Goal: Check status: Check status

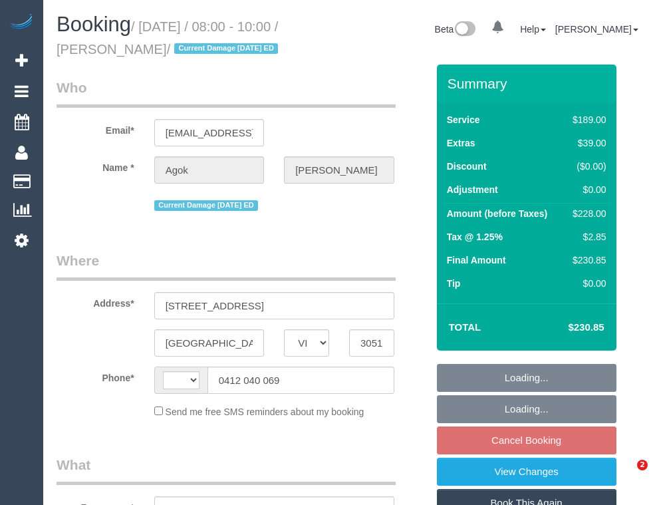
select select "VIC"
select select "string:AU"
select select "object:552"
select select "string:stripe-pm_1RvB1a2GScqysDRVsvMnHSwj"
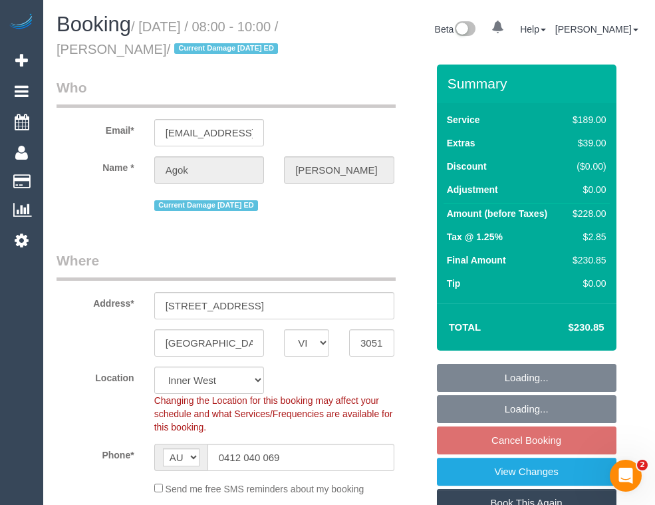
select select "object:655"
select select "number:28"
select select "number:14"
select select "number:19"
select select "number:36"
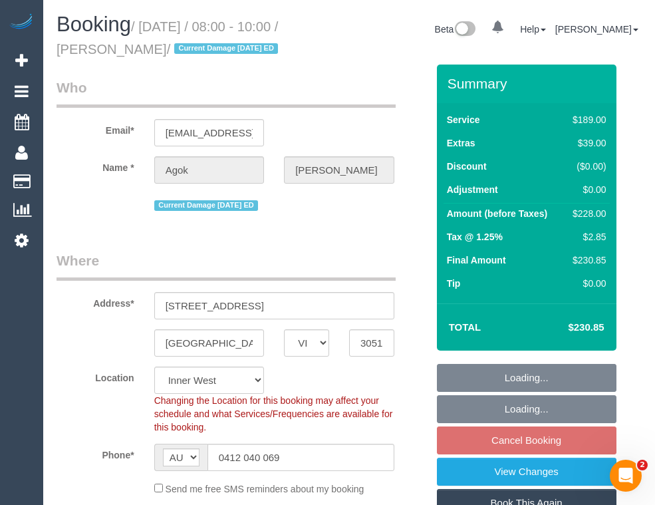
select select "spot2"
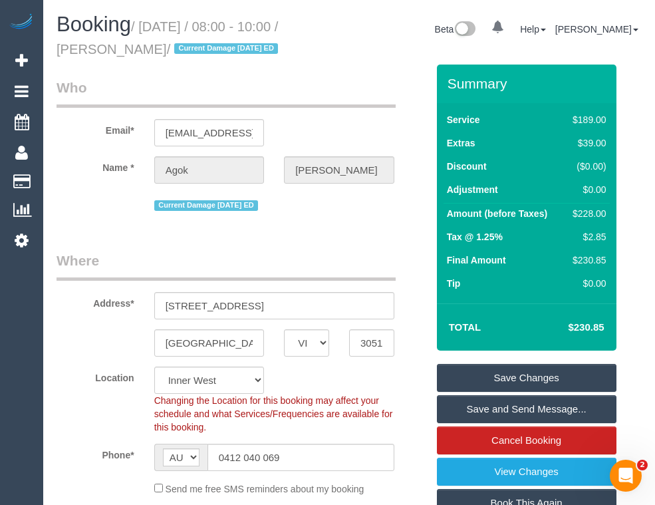
drag, startPoint x: 102, startPoint y: 49, endPoint x: 213, endPoint y: 51, distance: 111.1
click at [213, 51] on small "/ [DATE] / 08:00 - 10:00 / [PERSON_NAME] / Current Damage [DATE] ED" at bounding box center [169, 37] width 225 height 37
copy small "[PERSON_NAME]"
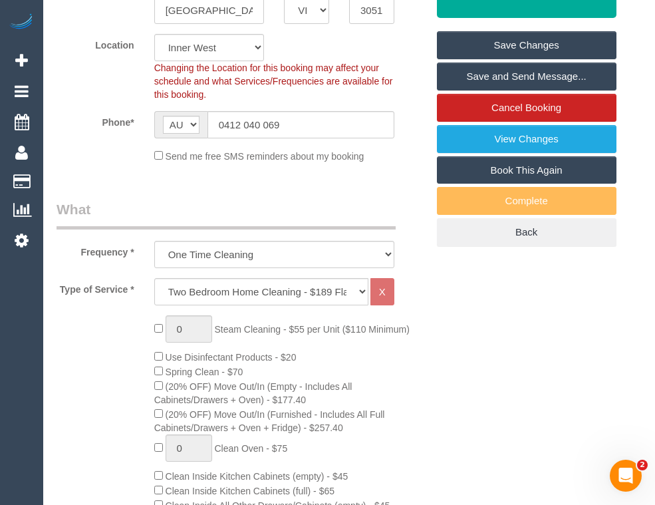
scroll to position [217, 0]
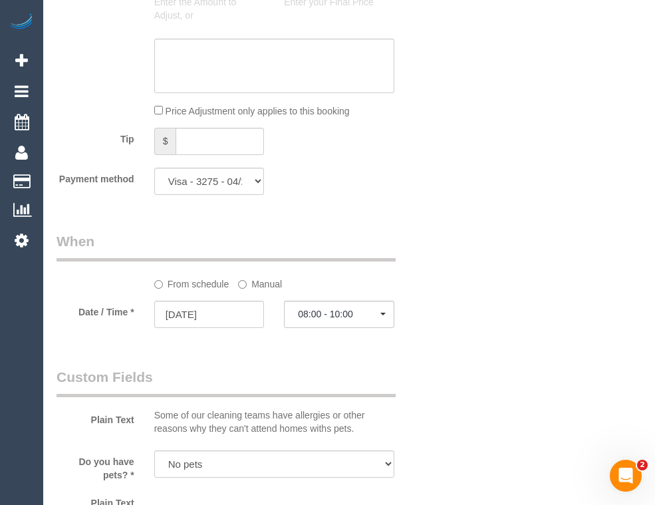
scroll to position [1215, 0]
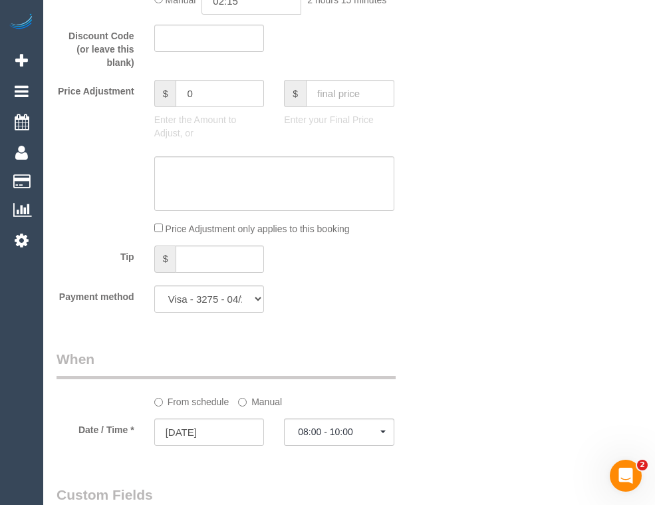
click at [500, 353] on div "Who Email* [EMAIL_ADDRESS][DOMAIN_NAME] Name * [GEOGRAPHIC_DATA][PERSON_NAME] C…" at bounding box center [349, 319] width 585 height 2938
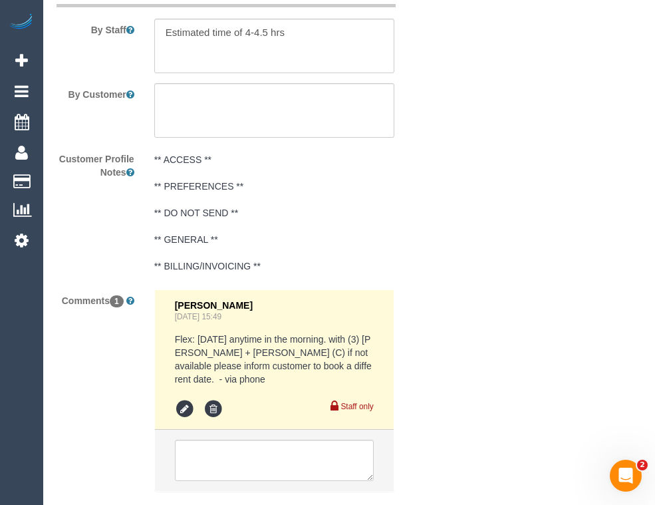
scroll to position [2545, 0]
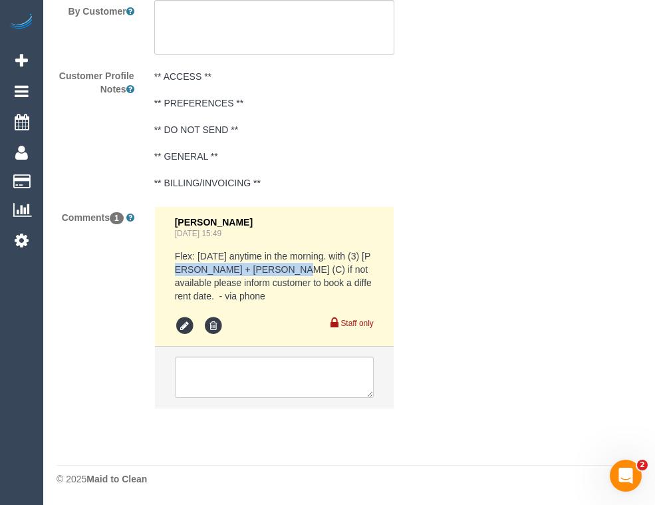
drag, startPoint x: 182, startPoint y: 269, endPoint x: 280, endPoint y: 268, distance: 97.7
click at [280, 268] on pre "Flex: [DATE] anytime in the morning. with (3) [PERSON_NAME] + [PERSON_NAME] (C)…" at bounding box center [274, 275] width 199 height 53
copy pre "(3) [PERSON_NAME] + [PERSON_NAME] (C)"
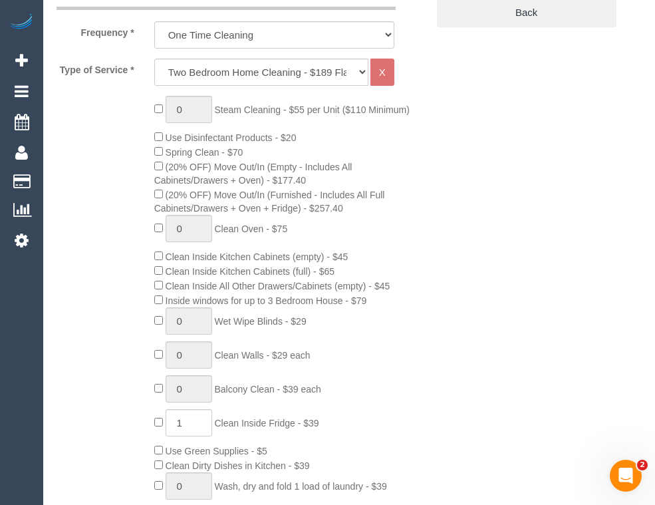
scroll to position [417, 0]
